Goal: Information Seeking & Learning: Check status

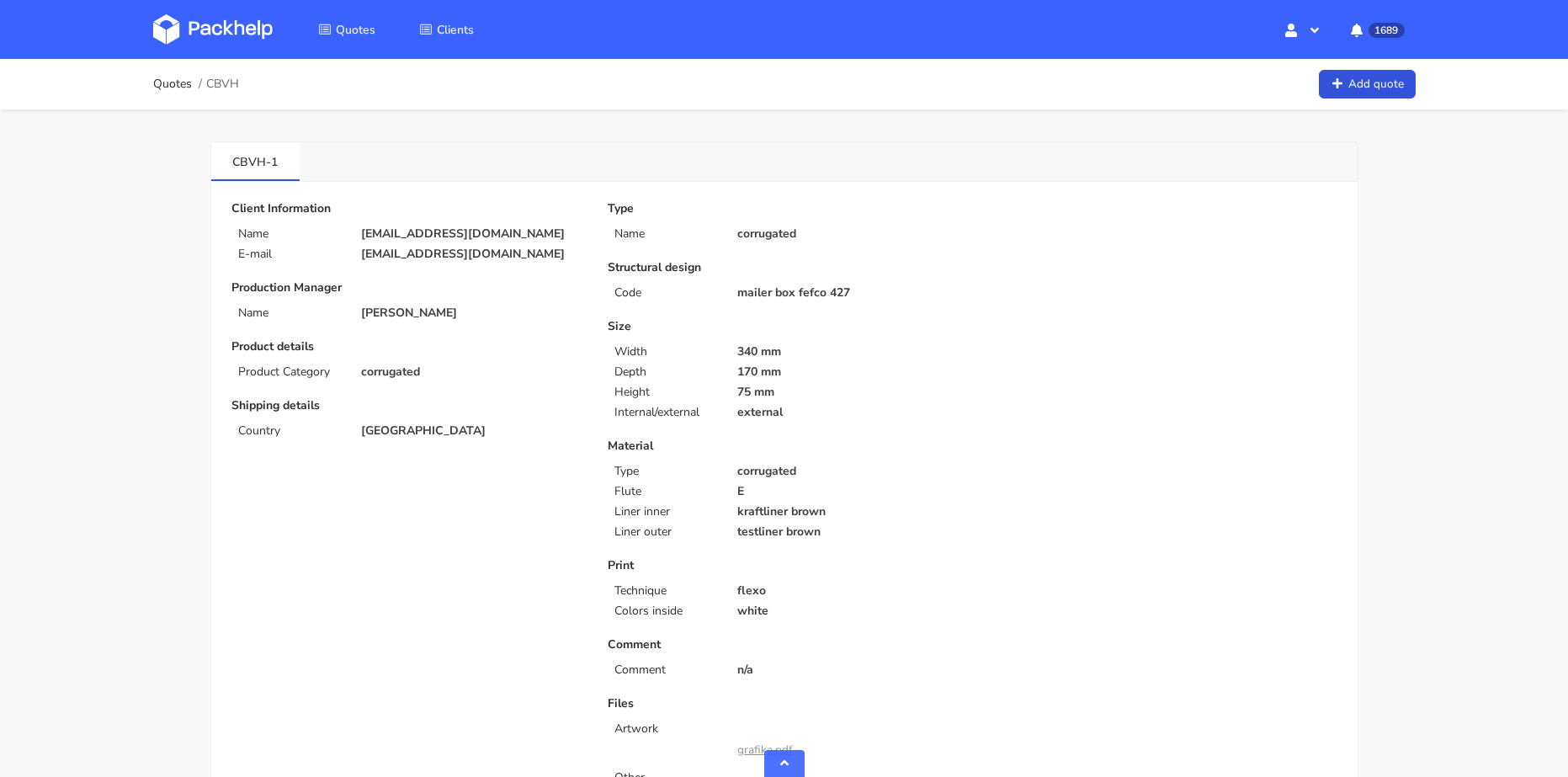
scroll to position [674, 0]
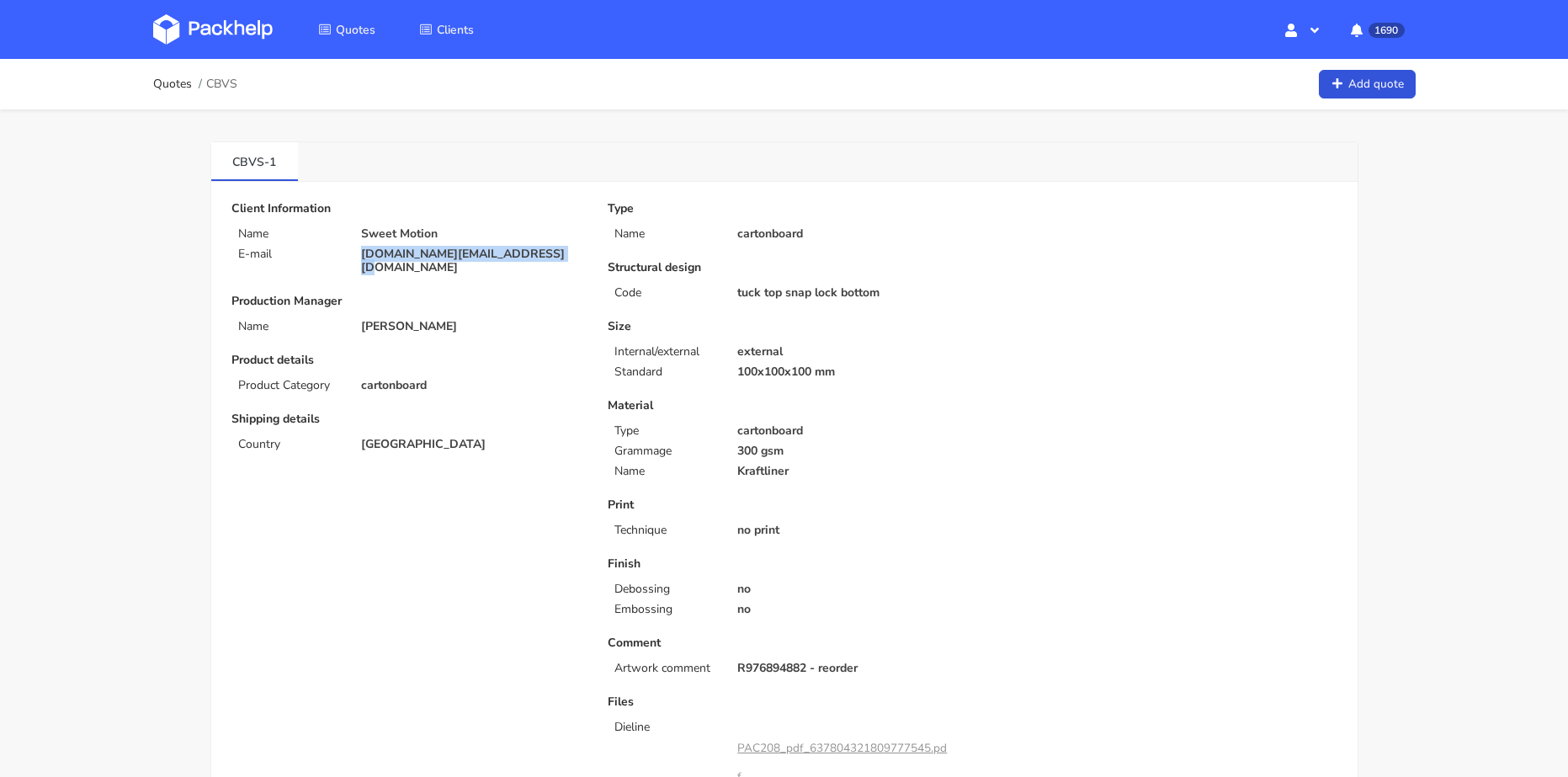
drag, startPoint x: 559, startPoint y: 256, endPoint x: 352, endPoint y: 250, distance: 207.1
click at [352, 250] on div "sweetemotion.contact@gmail.com" at bounding box center [473, 261] width 247 height 27
copy p "sweetemotion.contact@gmail.com"
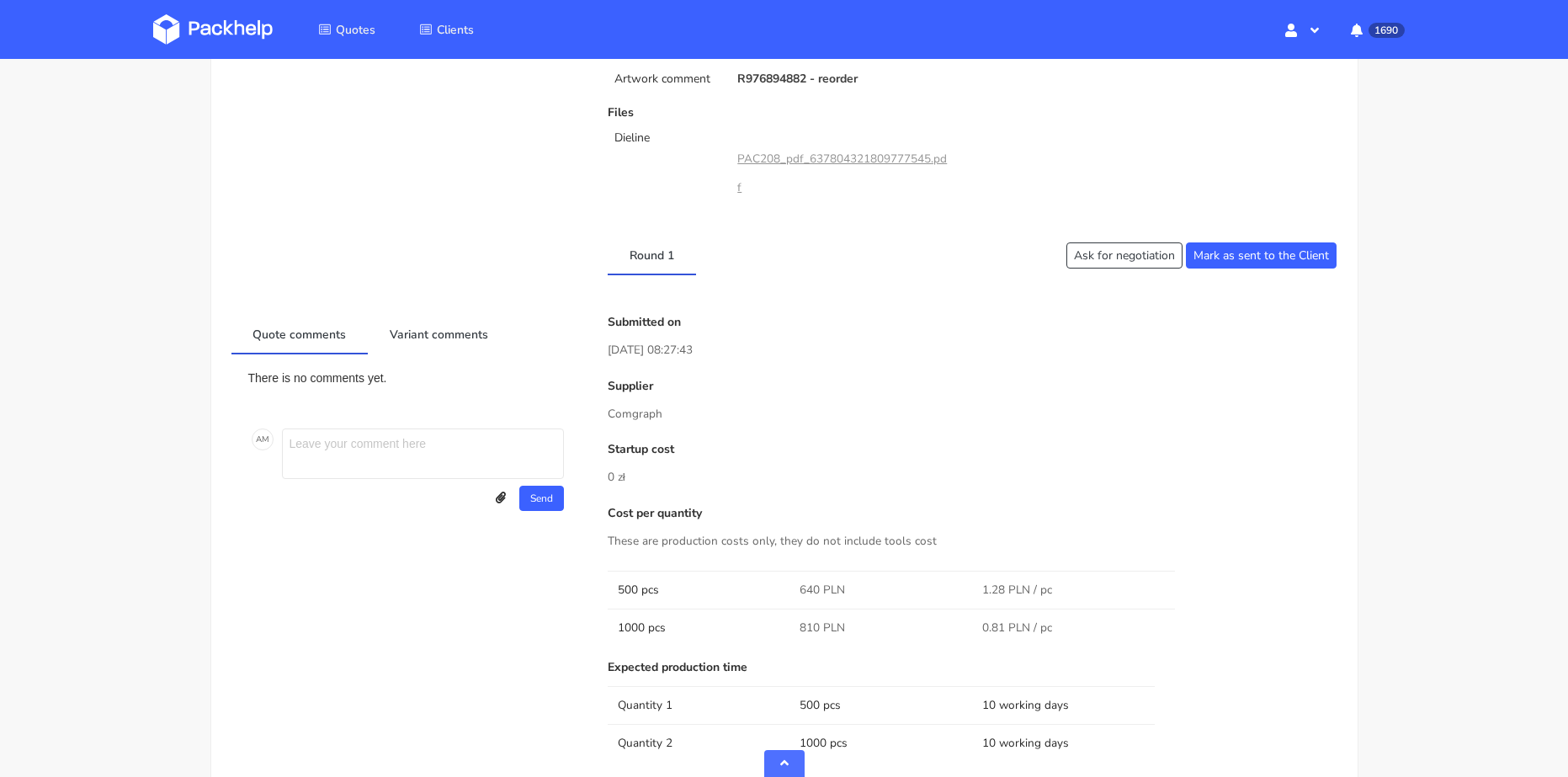
scroll to position [842, 0]
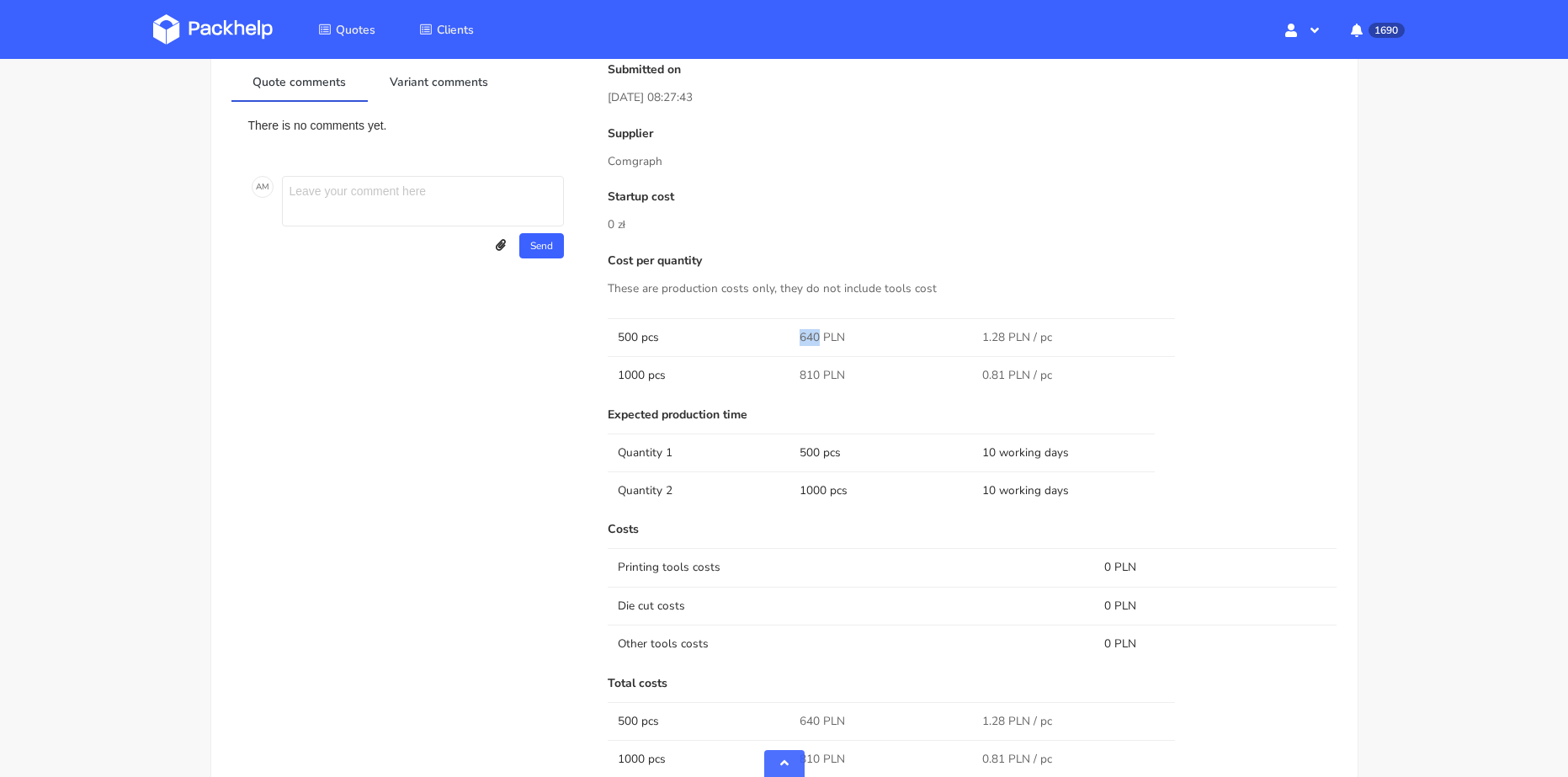
drag, startPoint x: 784, startPoint y: 327, endPoint x: 825, endPoint y: 335, distance: 41.8
click at [819, 342] on tr "500 pcs 640 PLN 1.28 PLN / pc" at bounding box center [973, 337] width 730 height 38
copy tr "640"
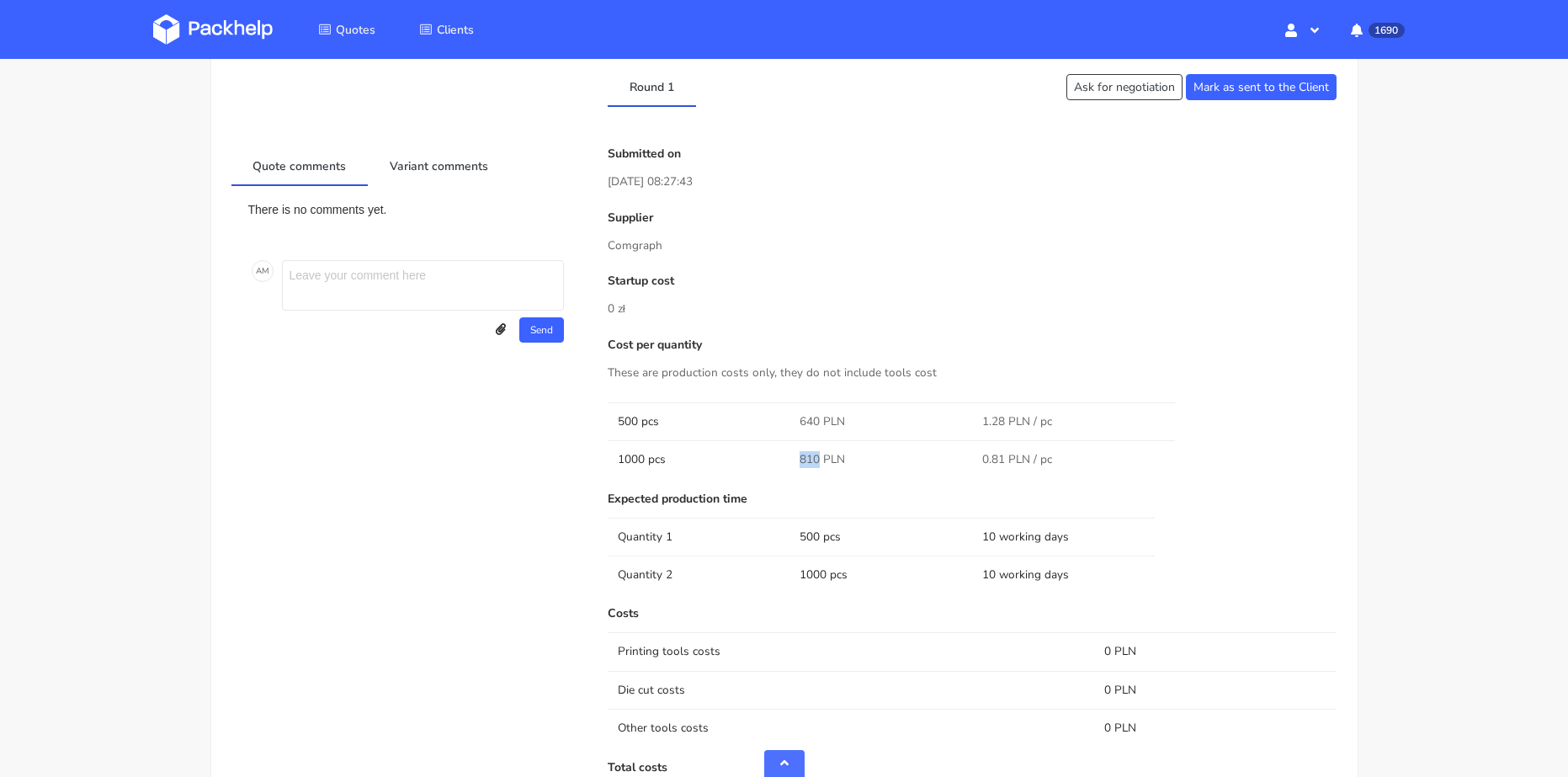
drag, startPoint x: 800, startPoint y: 463, endPoint x: 820, endPoint y: 463, distance: 20.0
click at [820, 463] on td "810 PLN" at bounding box center [880, 459] width 183 height 38
copy span "810"
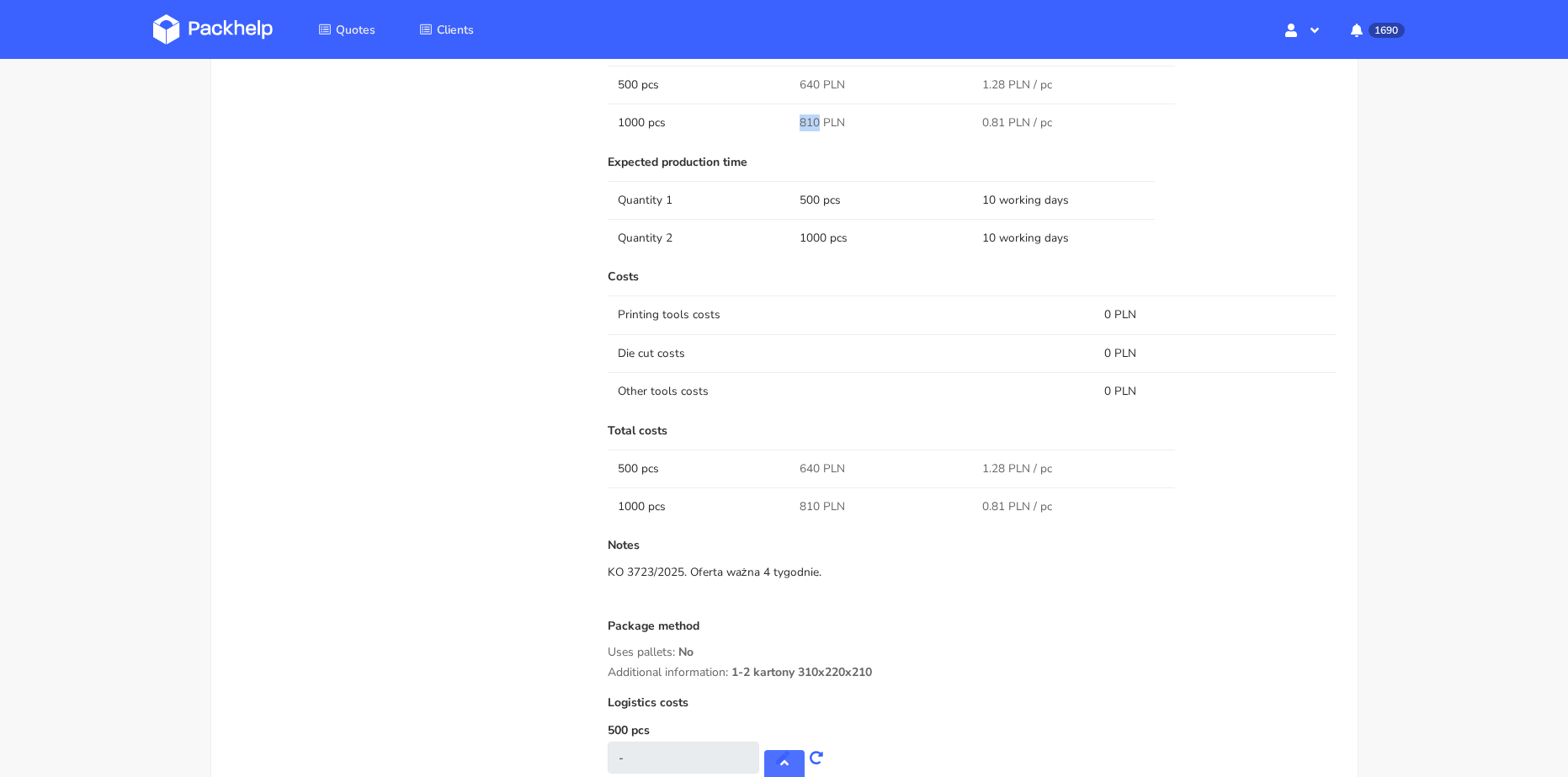
scroll to position [674, 0]
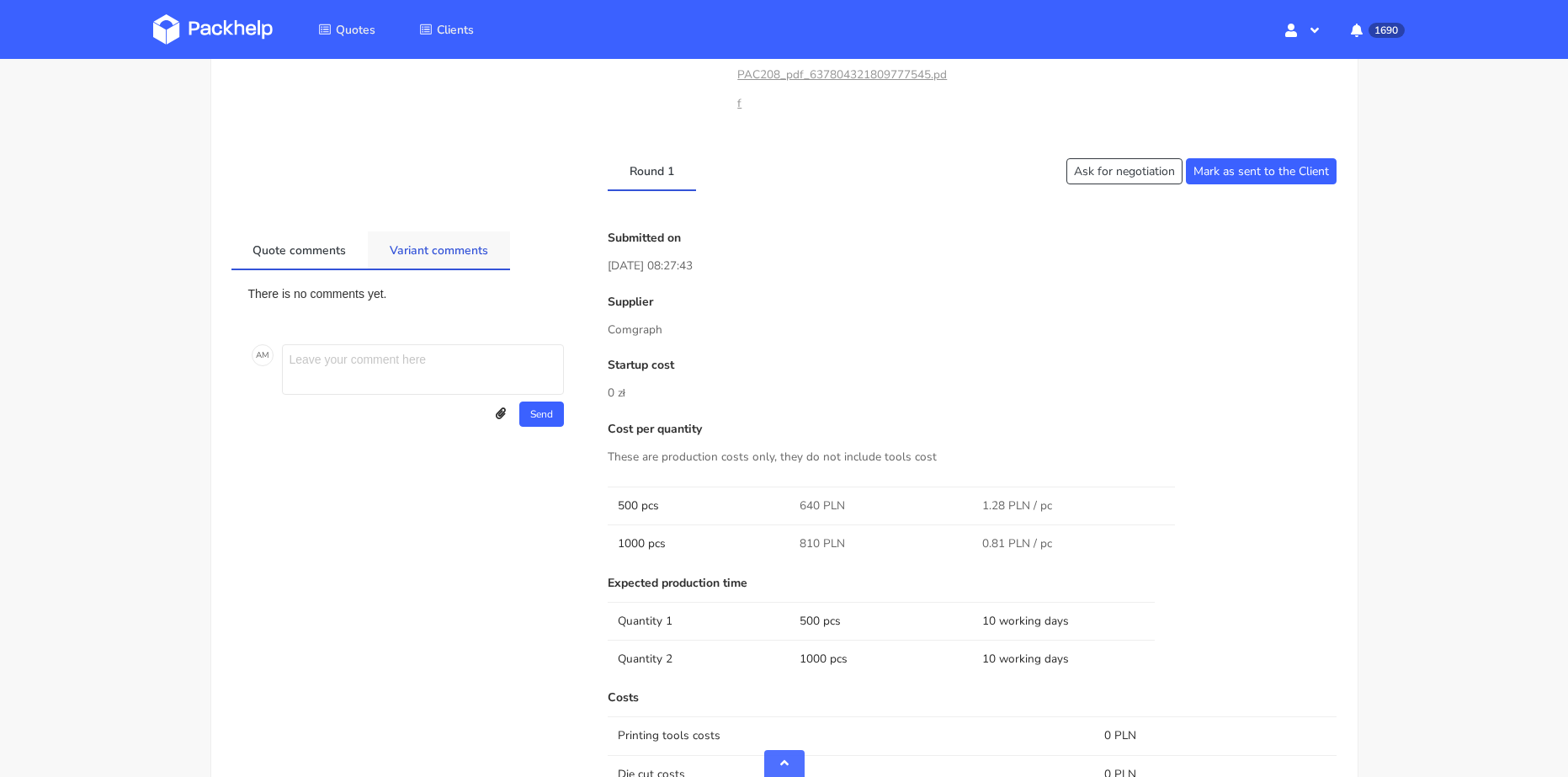
click at [429, 254] on link "Variant comments" at bounding box center [439, 251] width 142 height 38
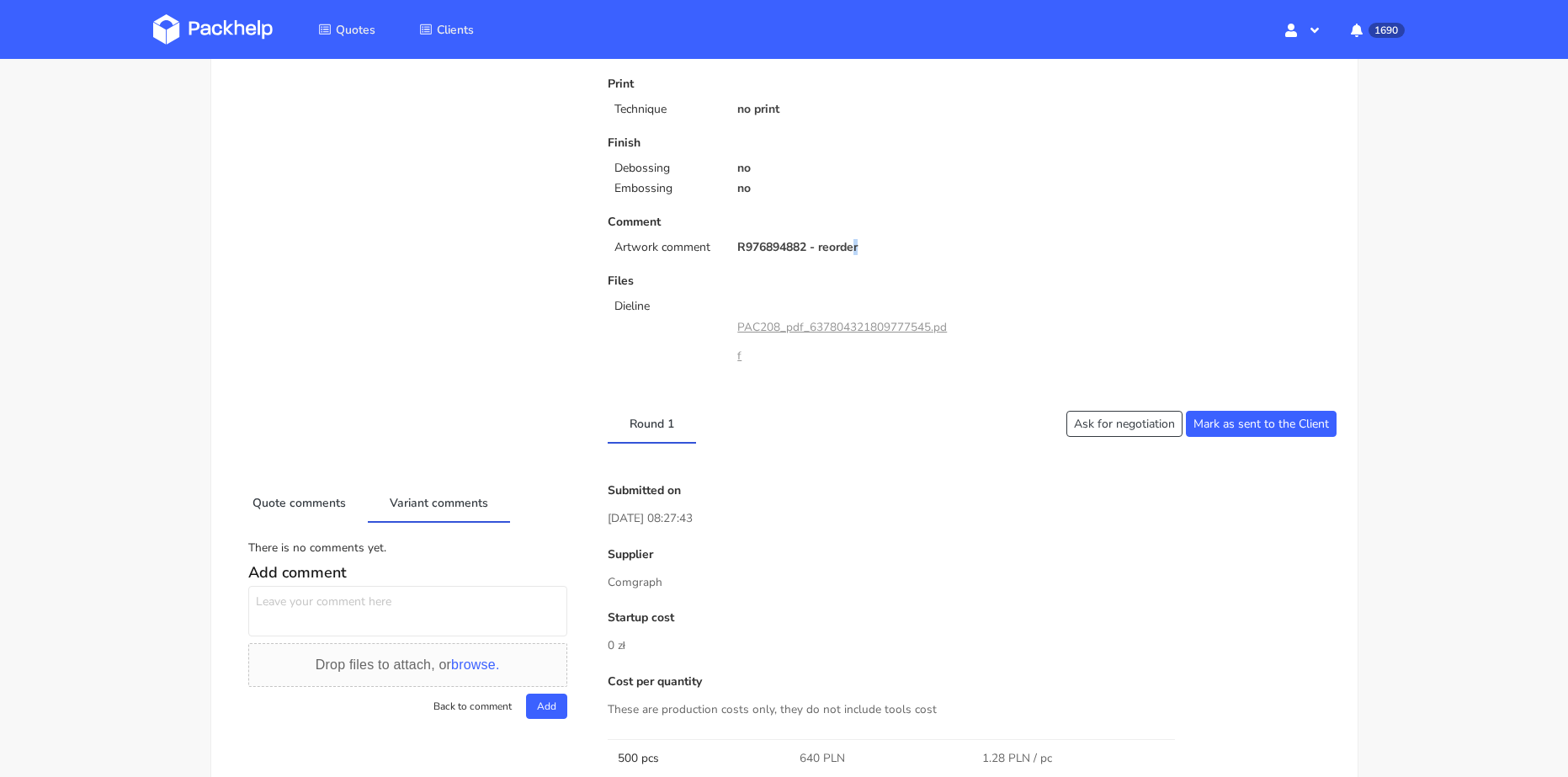
click at [858, 244] on p "R976894882 - reorder" at bounding box center [849, 248] width 223 height 14
click at [805, 244] on p "R976894882 - reorder" at bounding box center [849, 248] width 223 height 14
copy p "R976894882"
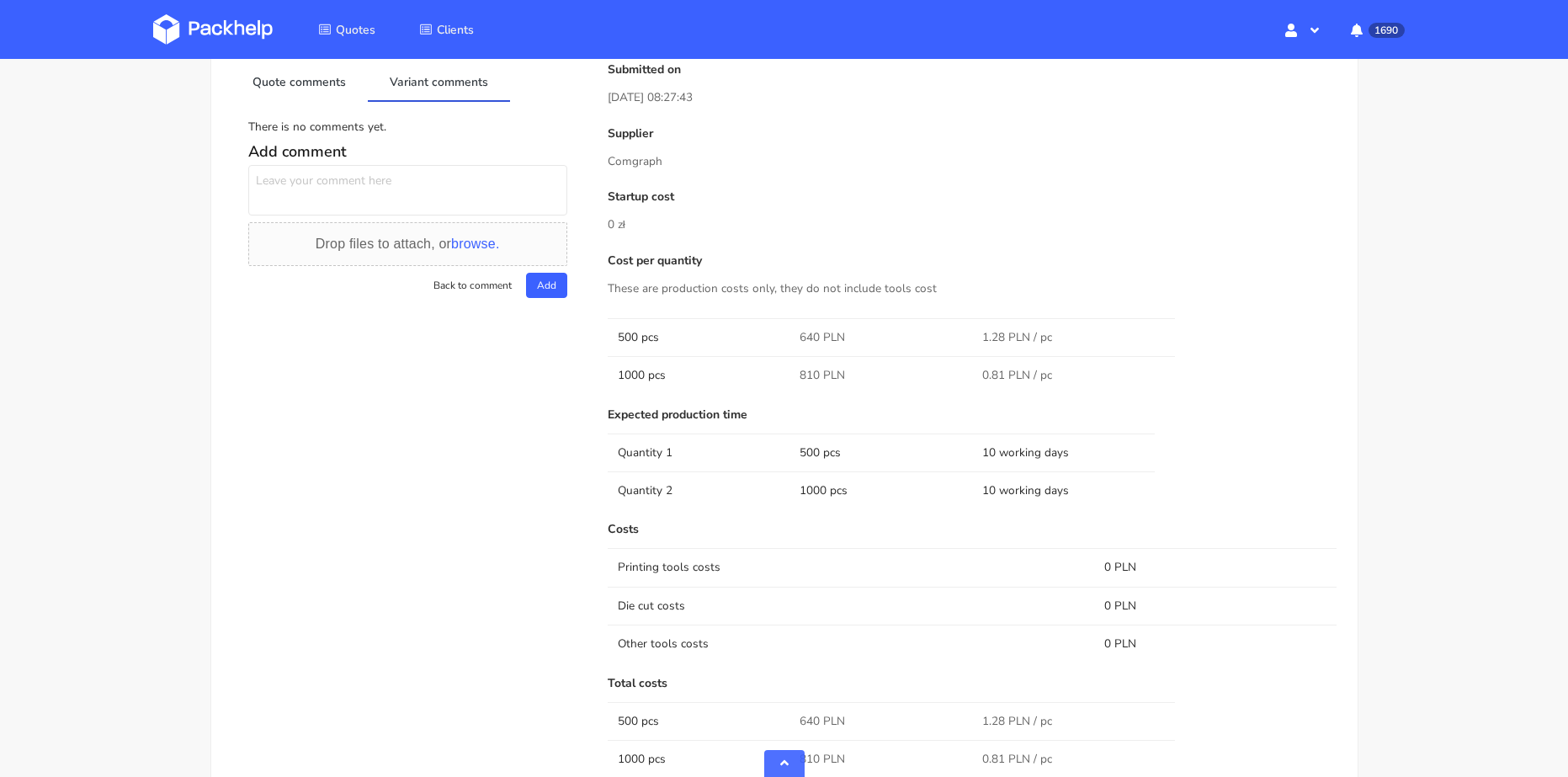
scroll to position [1179, 0]
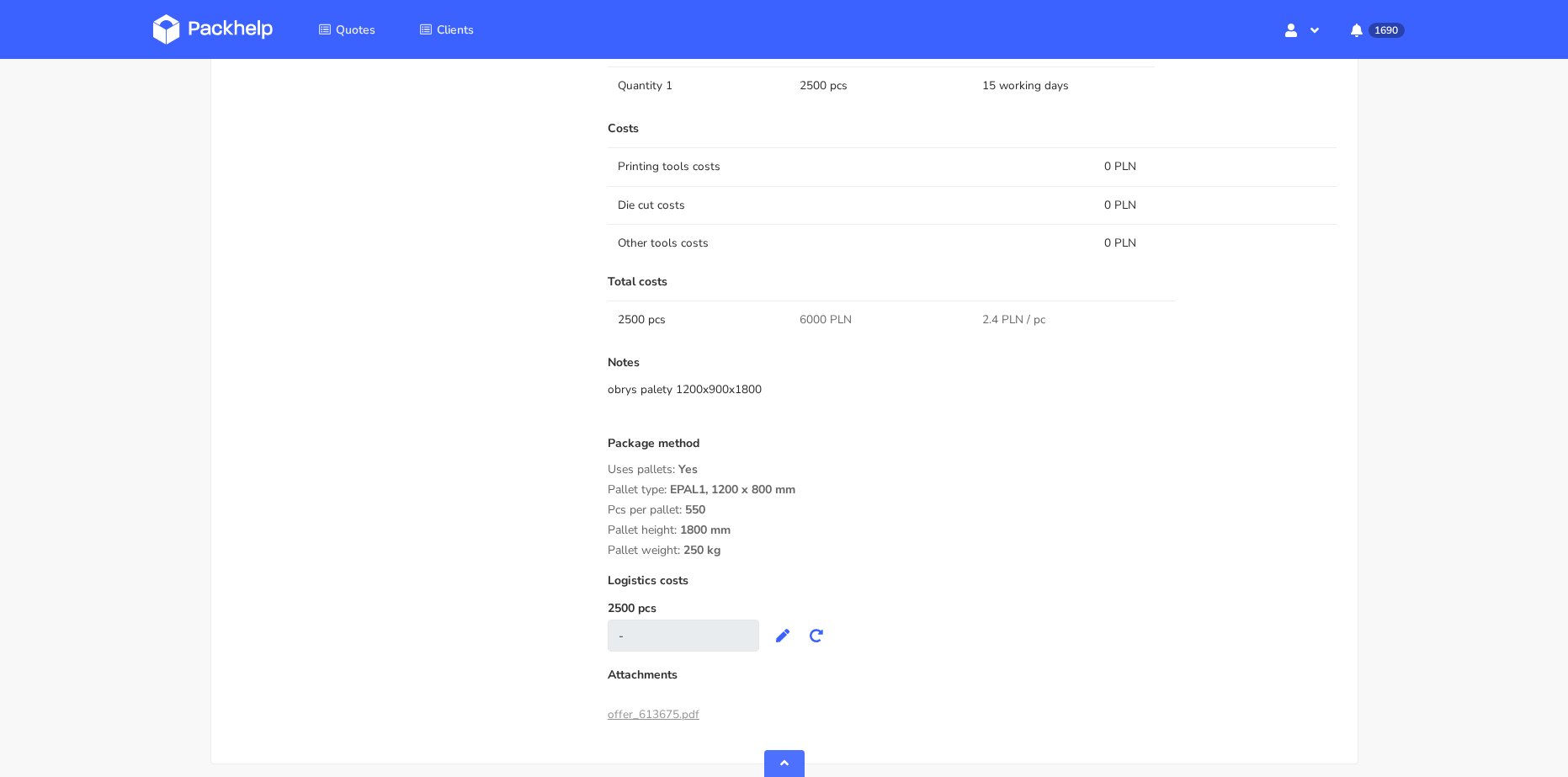
scroll to position [1179, 0]
